Goal: Transaction & Acquisition: Purchase product/service

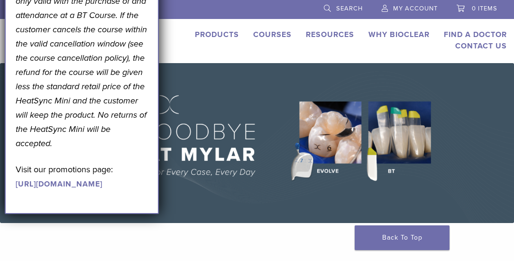
drag, startPoint x: 214, startPoint y: 32, endPoint x: 206, endPoint y: 35, distance: 9.0
click at [214, 33] on link "Products" at bounding box center [217, 34] width 44 height 9
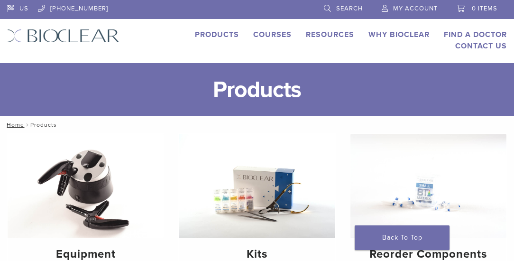
scroll to position [81, 0]
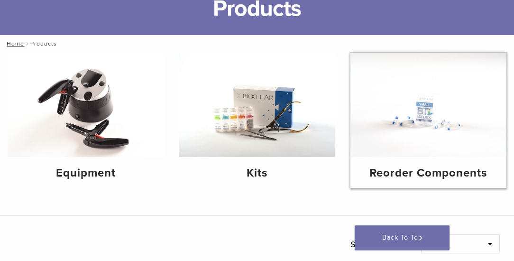
click at [438, 117] on img at bounding box center [429, 105] width 156 height 104
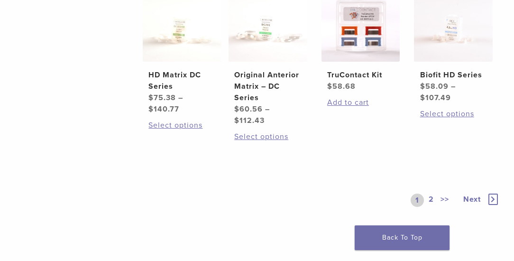
scroll to position [678, 0]
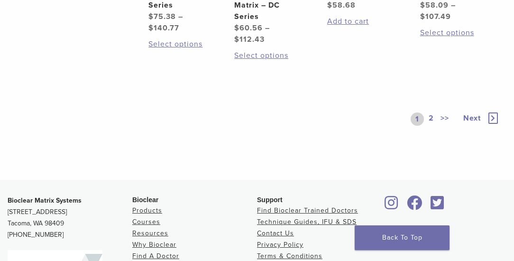
click at [431, 112] on link "2" at bounding box center [431, 118] width 9 height 13
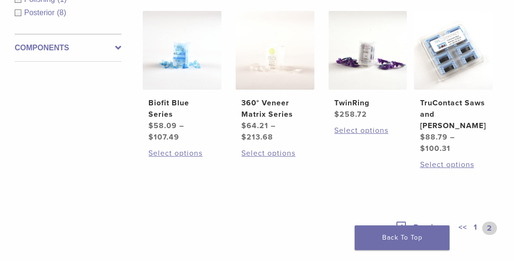
scroll to position [300, 0]
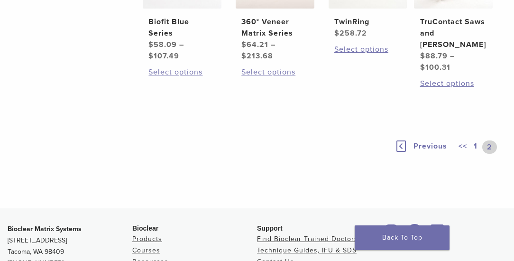
click at [424, 141] on span "Previous" at bounding box center [431, 145] width 34 height 9
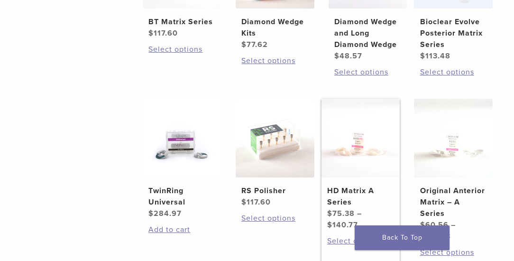
scroll to position [355, 0]
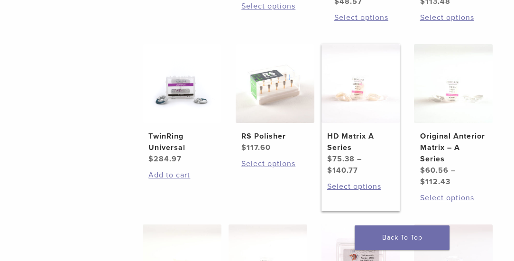
click at [363, 101] on img at bounding box center [361, 83] width 79 height 79
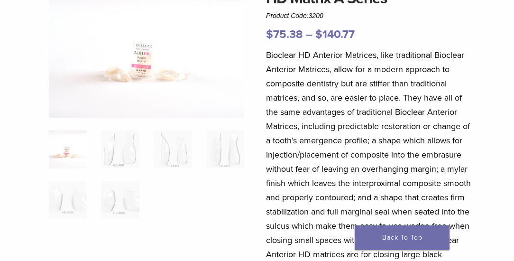
scroll to position [135, 0]
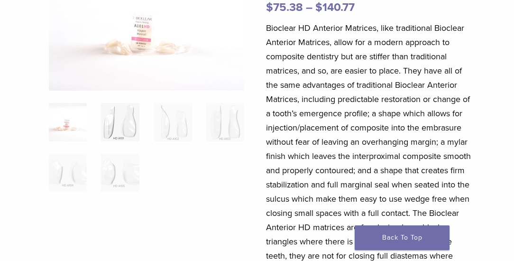
click at [118, 128] on img at bounding box center [120, 122] width 38 height 38
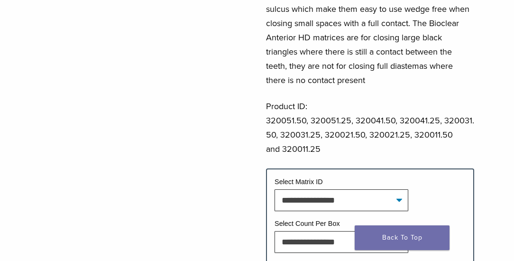
scroll to position [407, 0]
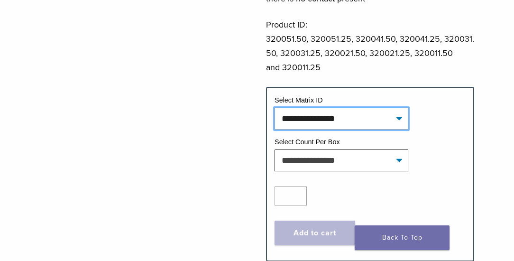
click at [399, 120] on select "**********" at bounding box center [342, 119] width 134 height 22
click at [275, 108] on select "**********" at bounding box center [342, 119] width 134 height 22
select select "*******"
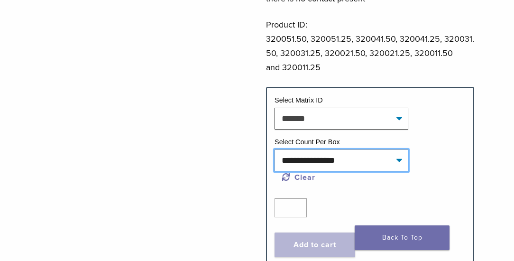
click at [399, 161] on select "**********" at bounding box center [342, 160] width 134 height 22
select select "*****"
click at [275, 149] on select "**********" at bounding box center [342, 160] width 134 height 22
select select "*******"
select select "*****"
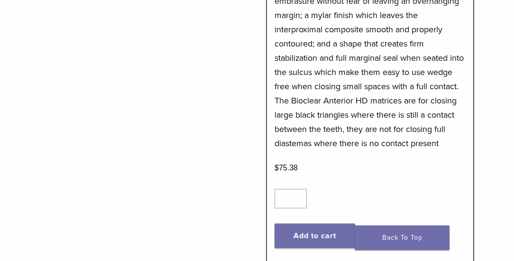
scroll to position [786, 0]
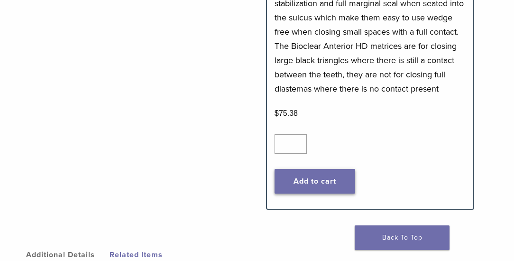
click at [298, 183] on button "Add to cart" at bounding box center [315, 181] width 81 height 25
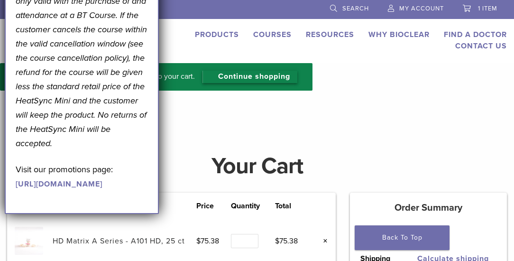
click at [265, 78] on link "Continue shopping" at bounding box center [250, 77] width 95 height 12
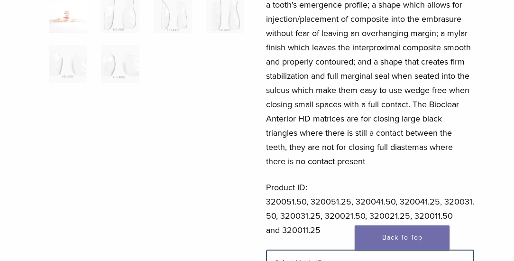
scroll to position [352, 0]
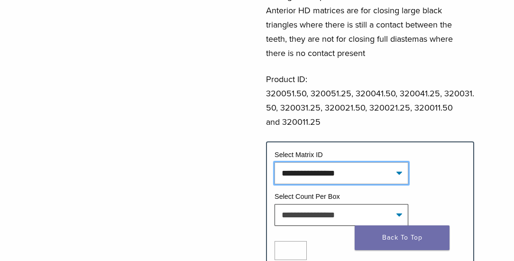
click at [391, 174] on select "**********" at bounding box center [342, 173] width 134 height 22
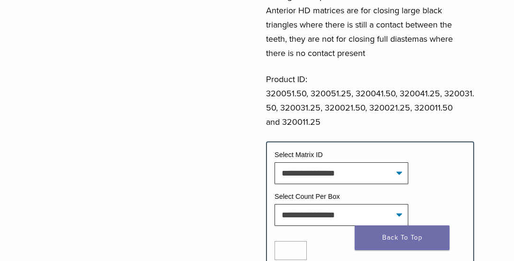
click at [427, 193] on td "Select Count Per Box" at bounding box center [370, 198] width 191 height 12
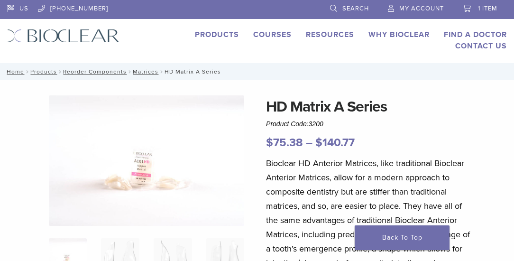
scroll to position [108, 0]
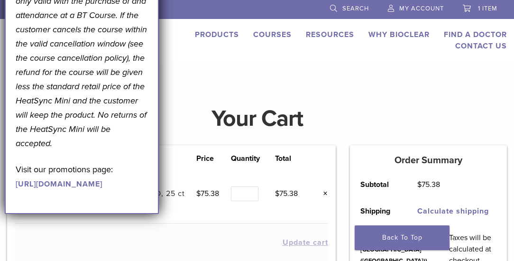
click at [223, 35] on link "Products" at bounding box center [217, 34] width 44 height 9
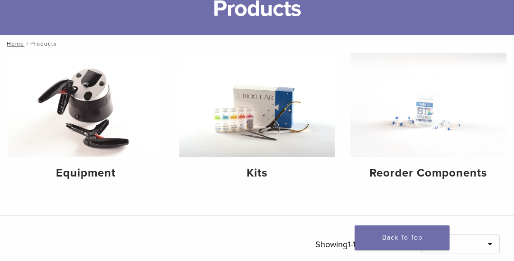
scroll to position [108, 0]
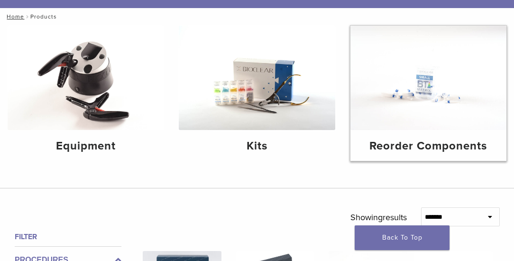
click at [415, 139] on h4 "Reorder Components" at bounding box center [428, 146] width 141 height 17
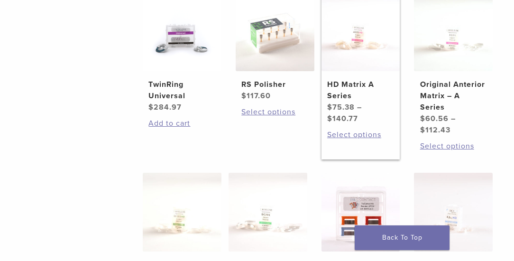
scroll to position [434, 0]
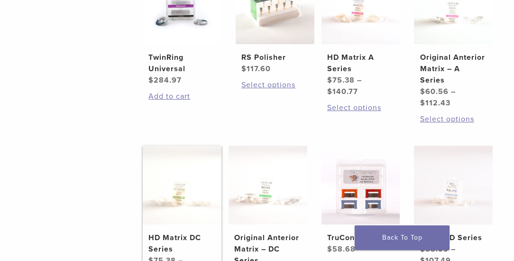
click at [188, 186] on img at bounding box center [182, 185] width 79 height 79
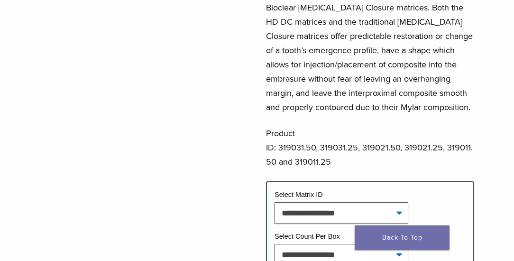
scroll to position [380, 0]
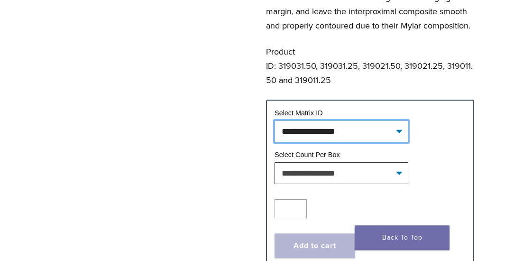
click at [386, 130] on select "**********" at bounding box center [342, 132] width 134 height 22
click at [275, 121] on select "**********" at bounding box center [342, 132] width 134 height 22
select select "********"
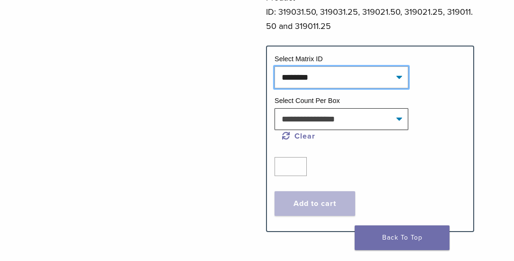
scroll to position [461, 0]
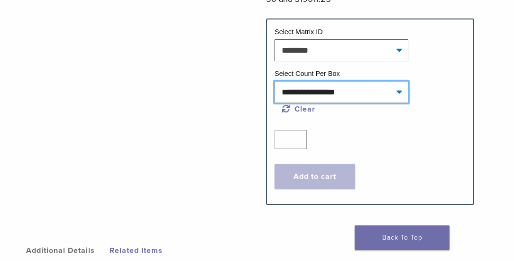
click at [395, 89] on select "**********" at bounding box center [342, 92] width 134 height 22
select select "*****"
click at [275, 81] on select "**********" at bounding box center [342, 92] width 134 height 22
select select "********"
select select "*****"
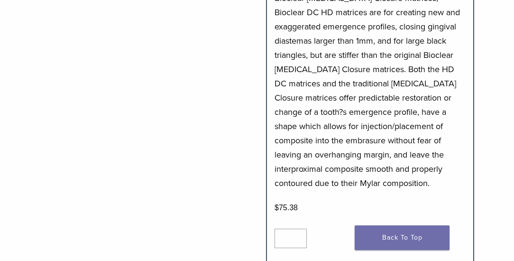
scroll to position [759, 0]
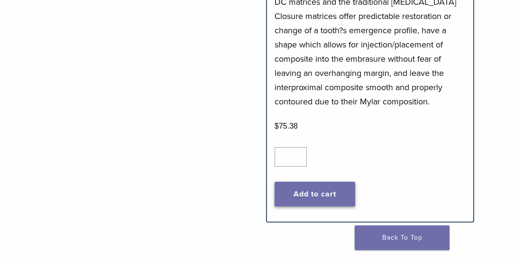
click at [306, 194] on button "Add to cart" at bounding box center [315, 194] width 81 height 25
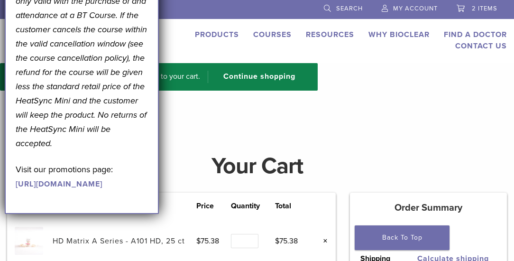
click at [485, 8] on span "2 items" at bounding box center [485, 9] width 26 height 8
click at [211, 103] on div "“HD Matrix DC Series” has been added to your cart. Continue shopping" at bounding box center [257, 86] width 514 height 47
click at [479, 7] on span "2 items" at bounding box center [485, 9] width 26 height 8
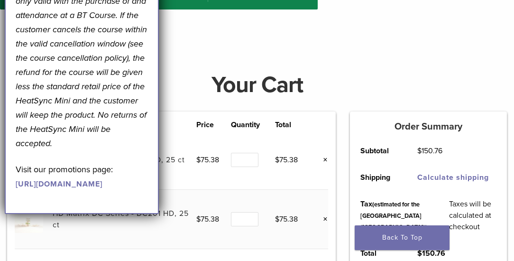
scroll to position [162, 0]
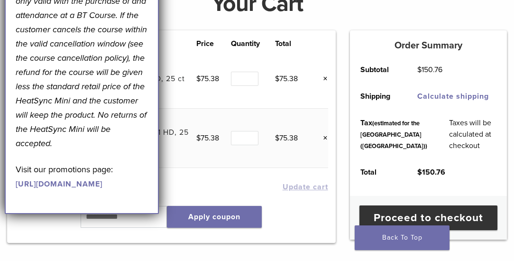
click at [205, 251] on div "Product Price Quantity Total HD Matrix A Series - A101 HD, 25 ct $ 75.38 Quanti…" at bounding box center [171, 142] width 343 height 225
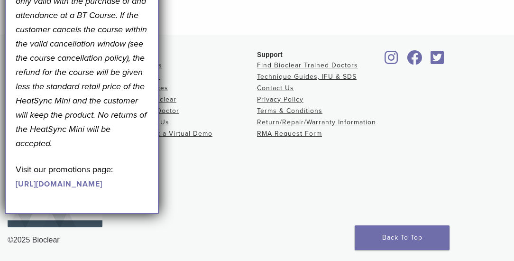
scroll to position [293, 0]
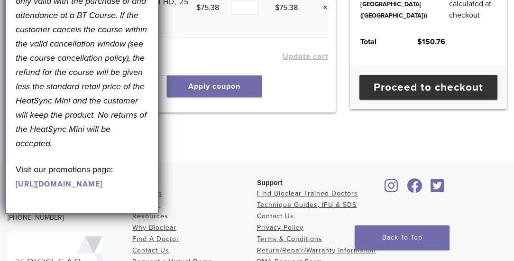
click at [279, 125] on div "Product Price Quantity Total HD Matrix A Series - A101 HD, 25 ct $ 75.38 Quanti…" at bounding box center [171, 12] width 343 height 225
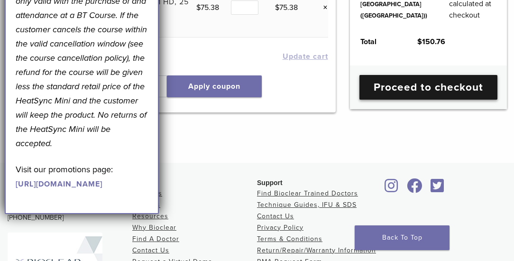
click at [419, 100] on link "Proceed to checkout" at bounding box center [429, 87] width 138 height 25
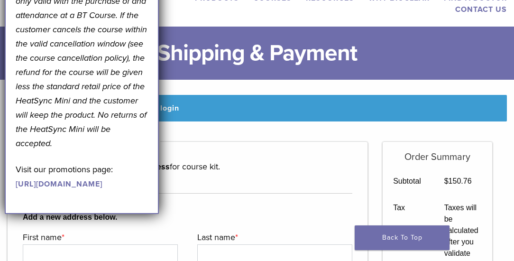
scroll to position [9, 0]
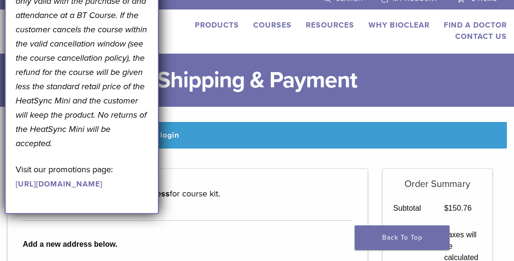
click at [167, 16] on div "US [PHONE_NUMBER] Search My Account 2 items Back to product site Products Cours…" at bounding box center [257, 22] width 514 height 63
click at [150, 10] on div "September Promotion! Valid [DATE]–[DATE]. Get A Free* HeatSync Mini when you re…" at bounding box center [82, 29] width 154 height 369
click at [170, 23] on div "Products Courses Resources Expand child menu Technique Guides, IFU, & SDS Why B…" at bounding box center [321, 30] width 402 height 23
click at [171, 242] on b "Add a new address below." at bounding box center [188, 244] width 330 height 11
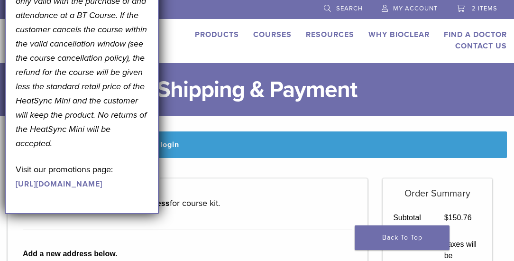
click at [12, 3] on div "September Promotion! Valid [DATE]–[DATE]. Get A Free* HeatSync Mini when you re…" at bounding box center [82, 29] width 154 height 369
drag, startPoint x: 12, startPoint y: 3, endPoint x: 69, endPoint y: 10, distance: 56.8
click at [66, 11] on em "*Note: Free HeatSync Mini offer is only valid with the purchase of and attendan…" at bounding box center [81, 64] width 131 height 167
click at [73, 7] on div "September Promotion! Valid [DATE]–[DATE]. Get A Free* HeatSync Mini when you re…" at bounding box center [82, 23] width 132 height 335
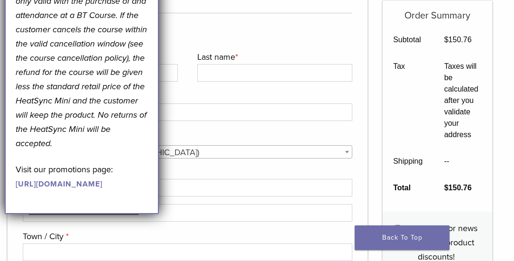
scroll to position [271, 0]
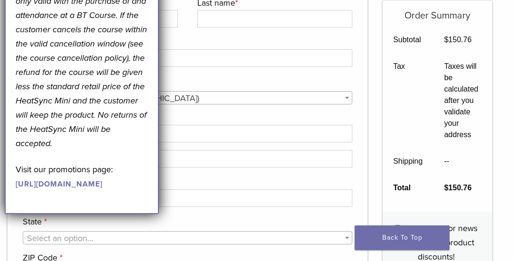
click at [219, 216] on label "State *" at bounding box center [186, 221] width 327 height 14
click at [23, 228] on select "**********" at bounding box center [22, 228] width 0 height 0
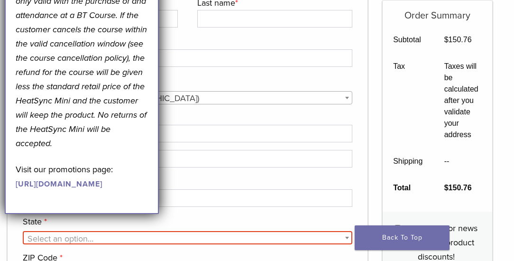
click at [194, 214] on label "State *" at bounding box center [186, 221] width 327 height 14
click at [23, 228] on select "**********" at bounding box center [22, 228] width 0 height 0
click at [405, 239] on link "Back To Top" at bounding box center [402, 237] width 95 height 25
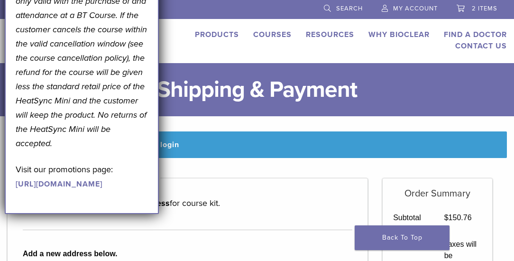
click at [485, 8] on span "2 items" at bounding box center [485, 9] width 26 height 8
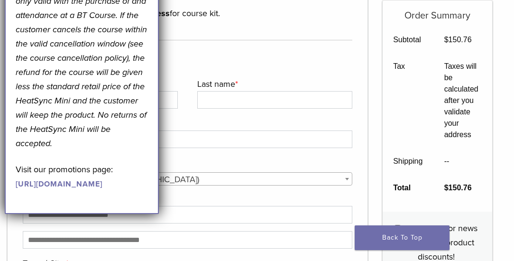
scroll to position [108, 0]
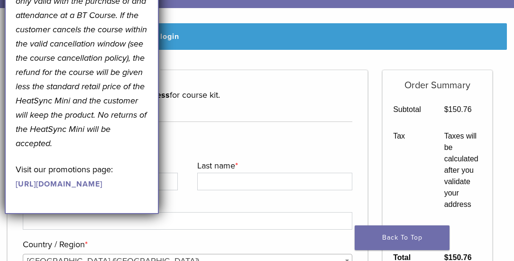
click at [77, 189] on link "[URL][DOMAIN_NAME]" at bounding box center [59, 183] width 87 height 9
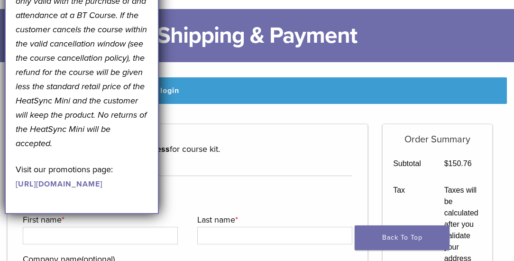
click at [143, 8] on p "*Note: Free HeatSync Mini offer is only valid with the purchase of and attendan…" at bounding box center [82, 65] width 132 height 171
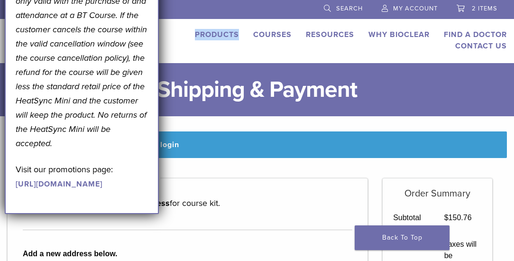
click at [179, 45] on div "Products Courses Resources Expand child menu Technique Guides, IFU, & SDS Why B…" at bounding box center [321, 40] width 402 height 23
click at [180, 52] on div "US [PHONE_NUMBER] Search My Account 2 items Back to product site Products Cours…" at bounding box center [257, 31] width 514 height 63
click at [181, 52] on div "Products Courses Resources Expand child menu Technique Guides, IFU, & SDS Why B…" at bounding box center [321, 40] width 402 height 23
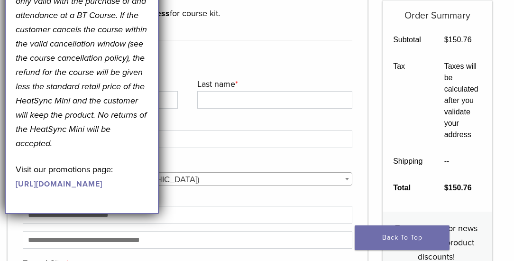
scroll to position [108, 0]
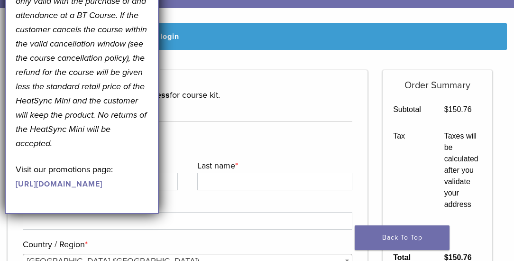
click at [236, 38] on div "Returning customer? Click here to login" at bounding box center [257, 36] width 500 height 27
click at [167, 37] on link "Click here to login" at bounding box center [144, 36] width 71 height 9
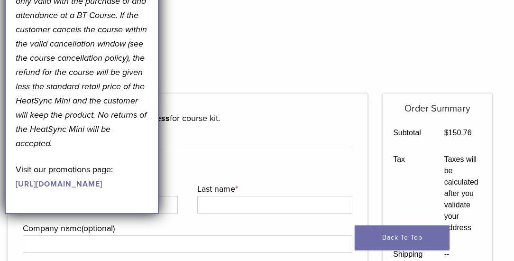
scroll to position [154, 0]
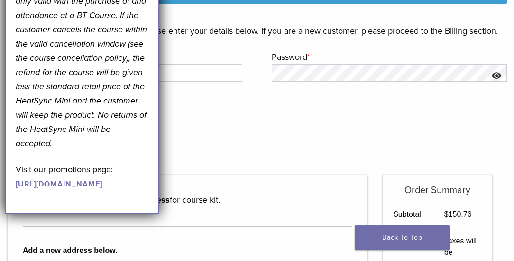
click at [27, 102] on em "*Note: Free HeatSync Mini offer is only valid with the purchase of and attendan…" at bounding box center [81, 64] width 131 height 167
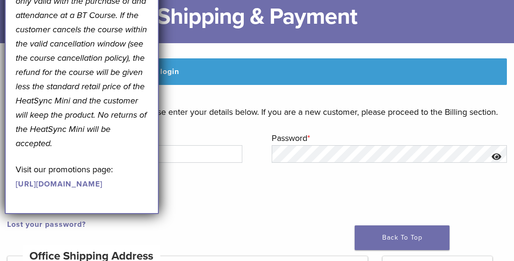
scroll to position [100, 0]
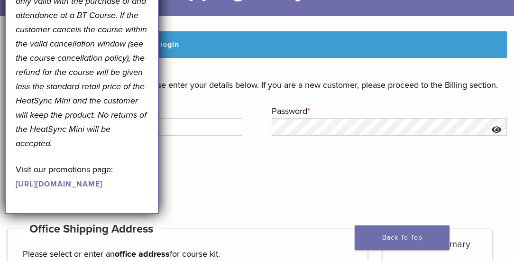
click at [163, 102] on form "**********" at bounding box center [257, 147] width 500 height 139
click at [137, 9] on p "*Note: Free HeatSync Mini offer is only valid with the purchase of and attendan…" at bounding box center [82, 65] width 132 height 171
click at [9, 2] on div "September Promotion! Valid [DATE]–[DATE]. Get A Free* HeatSync Mini when you re…" at bounding box center [82, 29] width 154 height 369
click at [15, 214] on div "September Promotion! Valid [DATE]–[DATE]. Get A Free* HeatSync Mini when you re…" at bounding box center [82, 29] width 154 height 369
click at [101, 214] on div "September Promotion! Valid [DATE]–[DATE]. Get A Free* HeatSync Mini when you re…" at bounding box center [82, 29] width 154 height 369
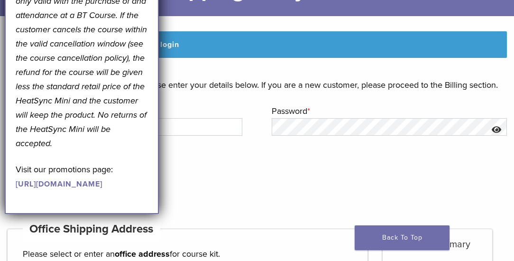
click at [135, 150] on p "*Note: Free HeatSync Mini offer is only valid with the purchase of and attendan…" at bounding box center [82, 65] width 132 height 171
click at [203, 173] on p "Remember me Login" at bounding box center [257, 162] width 500 height 39
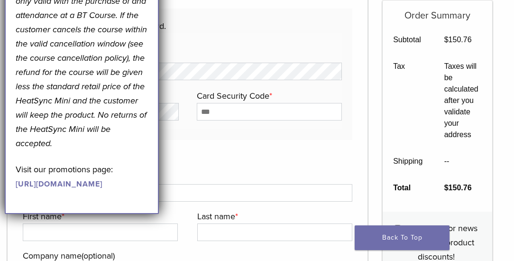
scroll to position [886, 0]
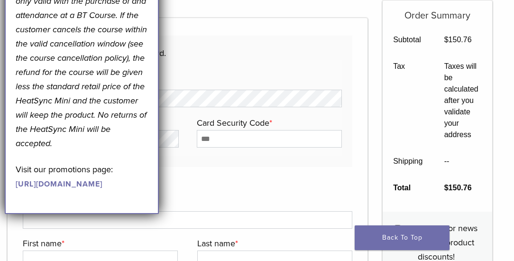
click at [133, 150] on p "*Note: Free HeatSync Mini offer is only valid with the purchase of and attendan…" at bounding box center [82, 65] width 132 height 171
click at [172, 170] on h3 "Billing details" at bounding box center [188, 178] width 330 height 23
click at [199, 75] on label "Card Number *" at bounding box center [187, 82] width 306 height 14
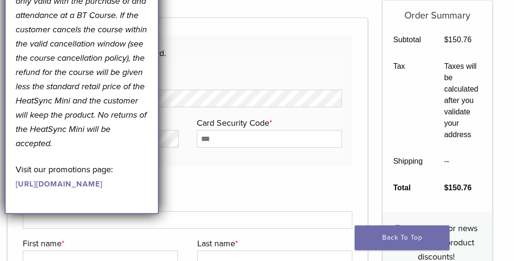
click at [218, 188] on h3 "Billing details" at bounding box center [188, 178] width 330 height 23
click at [306, 56] on p "Pay securely using your credit card." at bounding box center [188, 53] width 308 height 14
click at [392, 235] on link "Back To Top" at bounding box center [402, 237] width 95 height 25
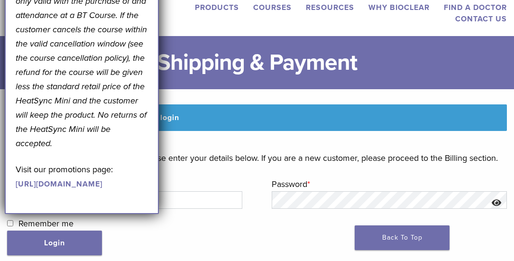
scroll to position [81, 0]
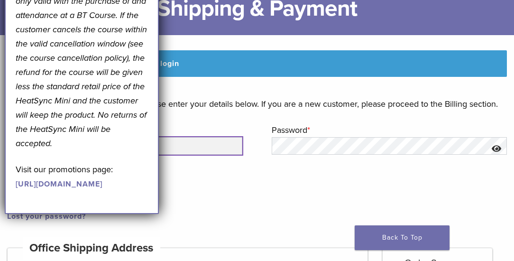
click at [209, 152] on input "**********" at bounding box center [124, 146] width 235 height 18
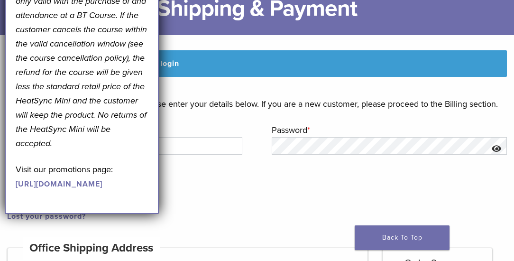
click at [274, 195] on p "Remember me Login" at bounding box center [257, 181] width 500 height 39
click at [137, 186] on div "September Promotion! Valid [DATE]–[DATE]. Get A Free* HeatSync Mini when you re…" at bounding box center [82, 23] width 132 height 335
click at [85, 121] on p "*Note: Free HeatSync Mini offer is only valid with the purchase of and attendan…" at bounding box center [82, 65] width 132 height 171
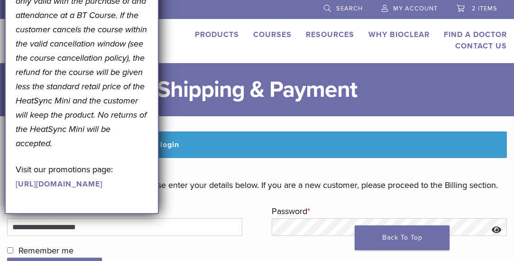
scroll to position [108, 0]
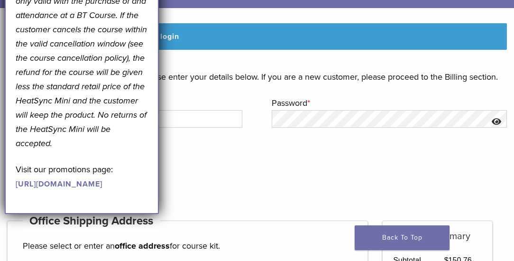
click at [8, 5] on div "September Promotion! Valid [DATE]–[DATE]. Get A Free* HeatSync Mini when you re…" at bounding box center [82, 29] width 154 height 369
drag, startPoint x: 24, startPoint y: 11, endPoint x: 119, endPoint y: 82, distance: 118.4
click at [48, 149] on em "*Note: Free HeatSync Mini offer is only valid with the purchase of and attendan…" at bounding box center [81, 64] width 131 height 167
click at [55, 150] on p "*Note: Free HeatSync Mini offer is only valid with the purchase of and attendan…" at bounding box center [82, 65] width 132 height 171
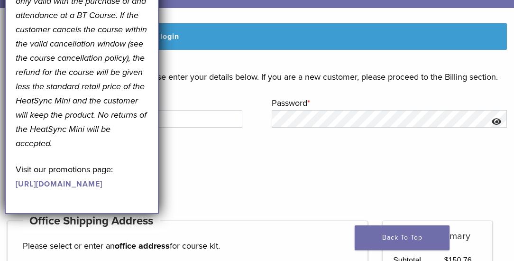
click at [56, 150] on p "*Note: Free HeatSync Mini offer is only valid with the purchase of and attendan…" at bounding box center [82, 65] width 132 height 171
click at [57, 150] on p "*Note: Free HeatSync Mini offer is only valid with the purchase of and attendan…" at bounding box center [82, 65] width 132 height 171
